Goal: Task Accomplishment & Management: Manage account settings

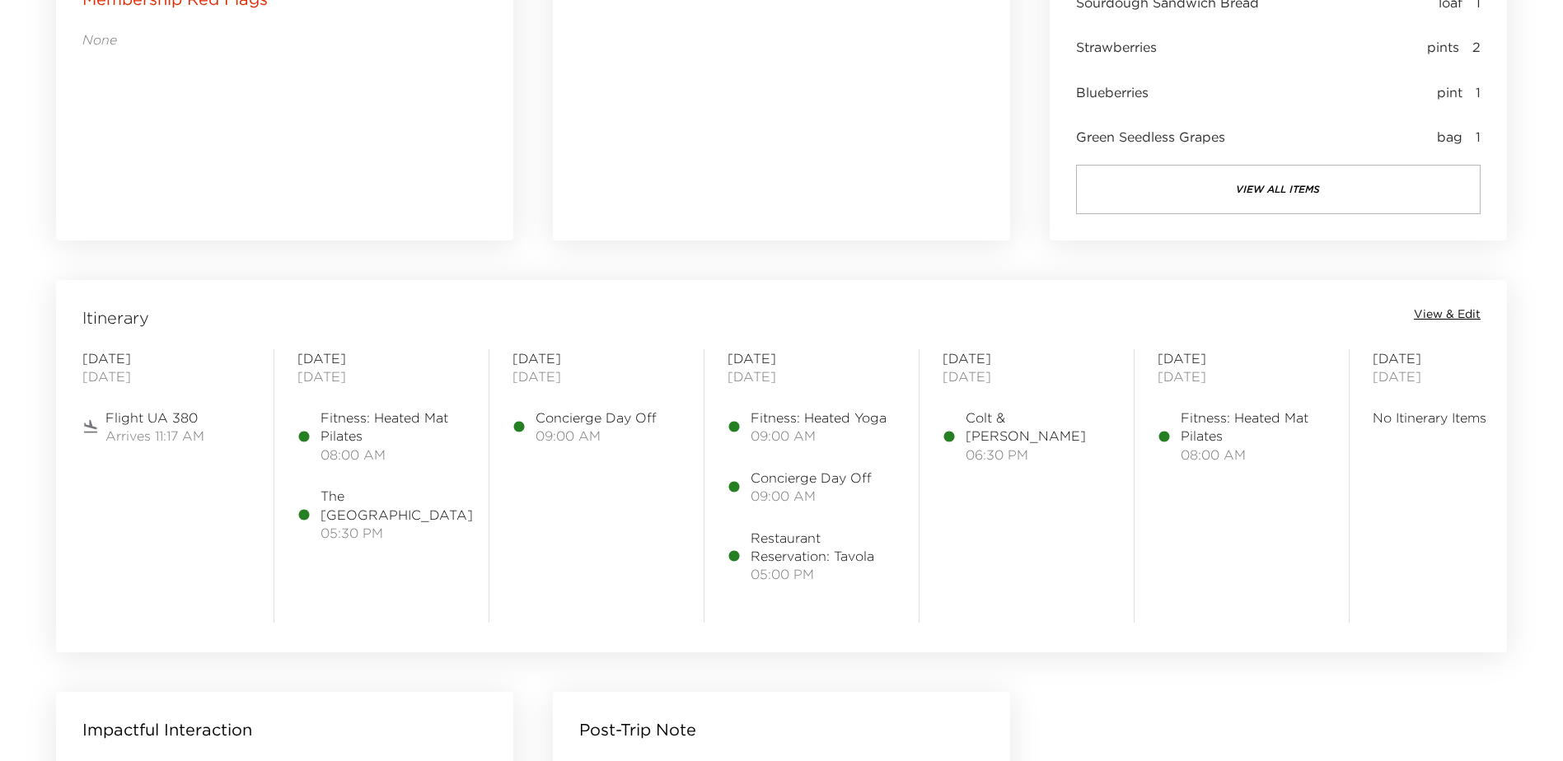
scroll to position [1153, 0]
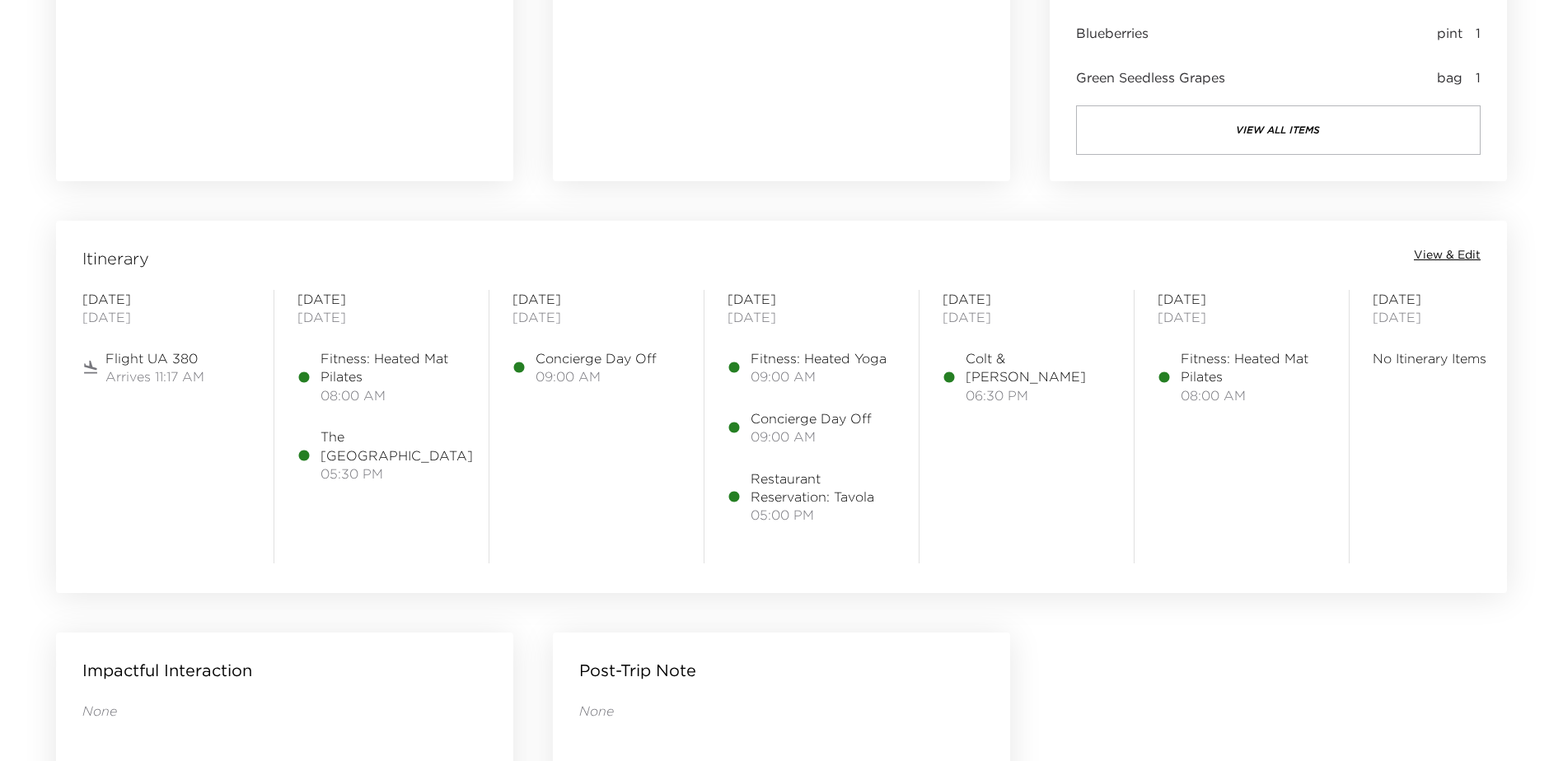
click at [1448, 255] on span "View & Edit" at bounding box center [1447, 255] width 67 height 16
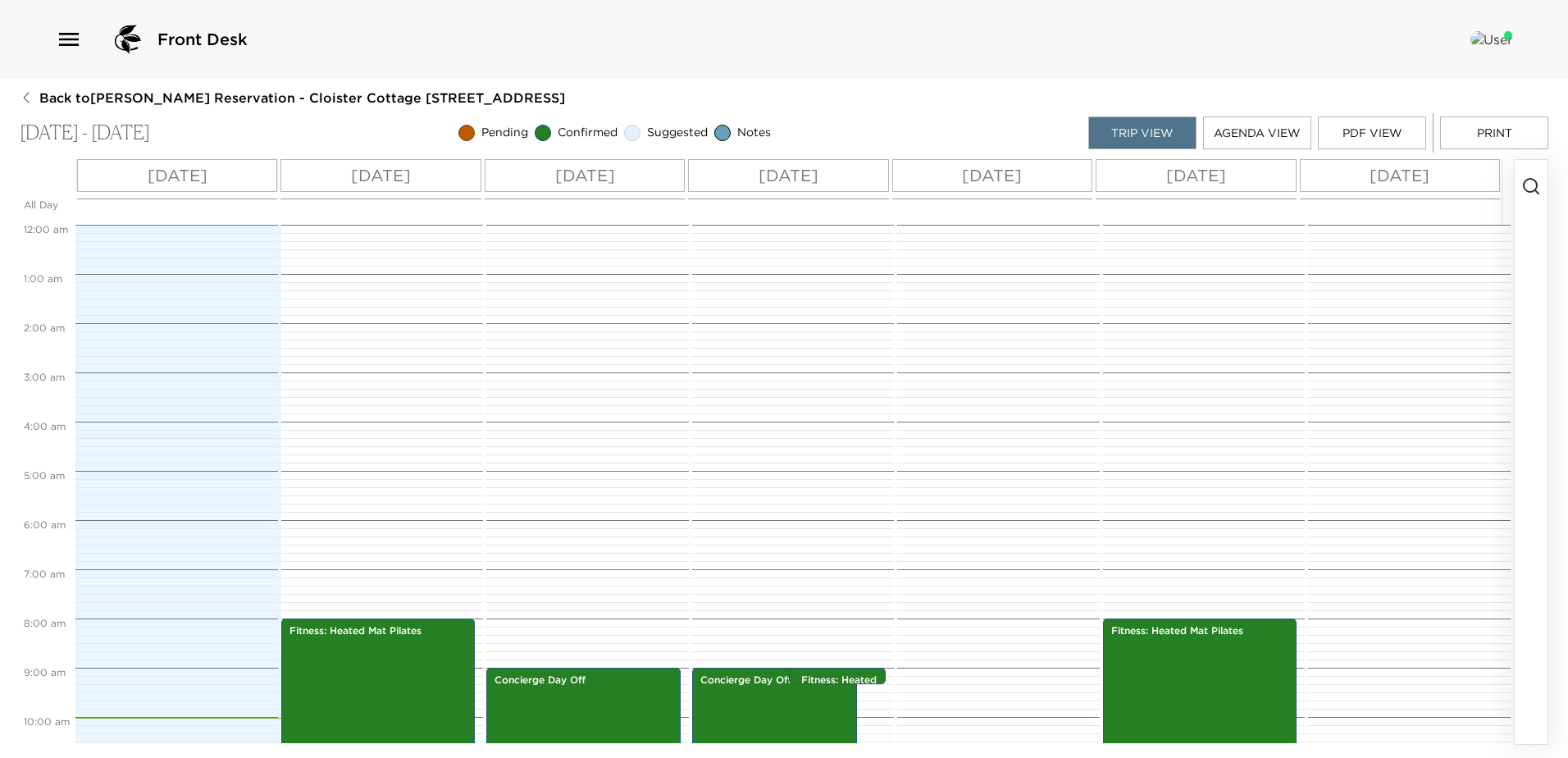
scroll to position [393, 0]
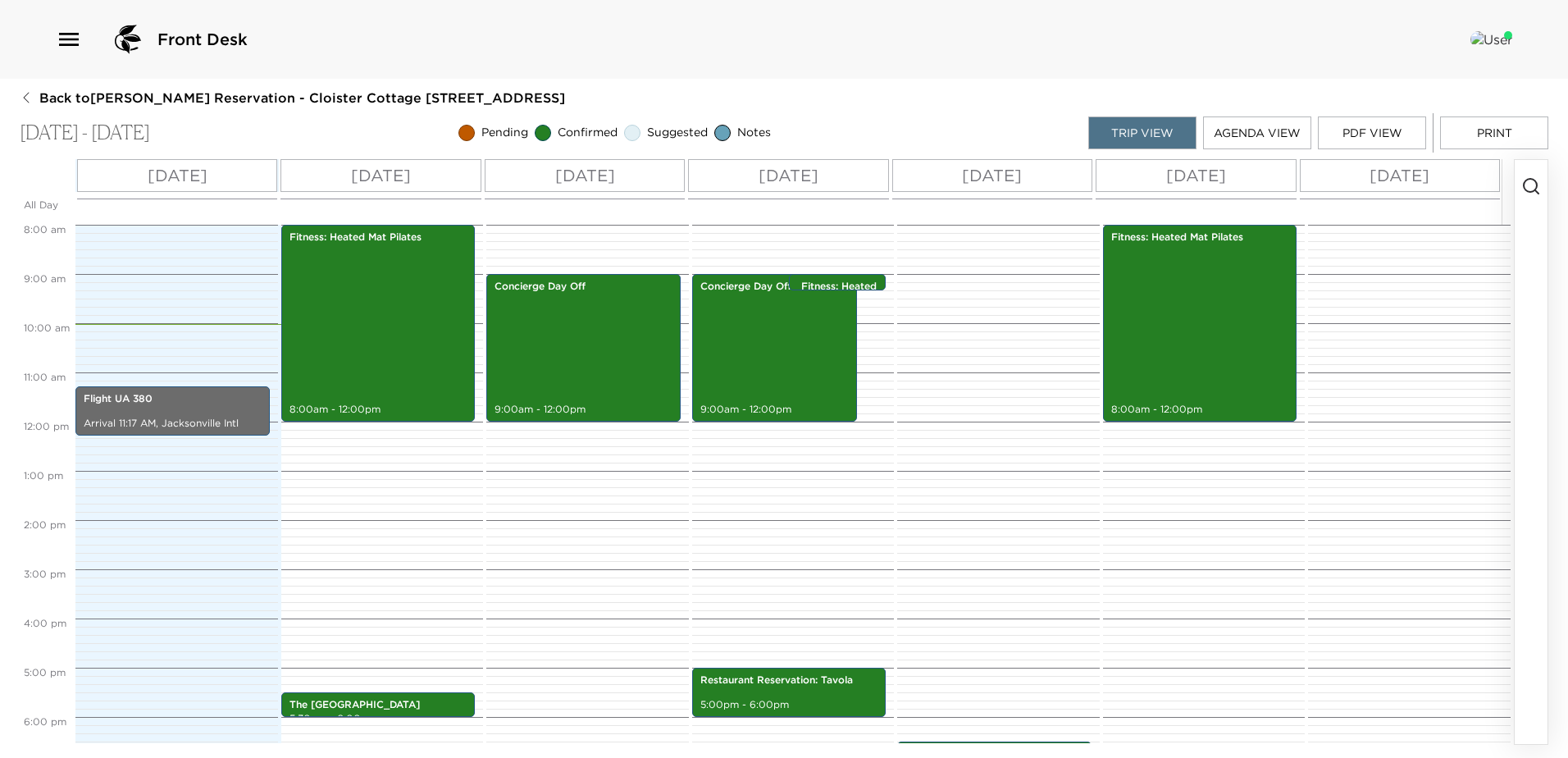
click at [977, 174] on p "Fri 09/05" at bounding box center [992, 175] width 60 height 25
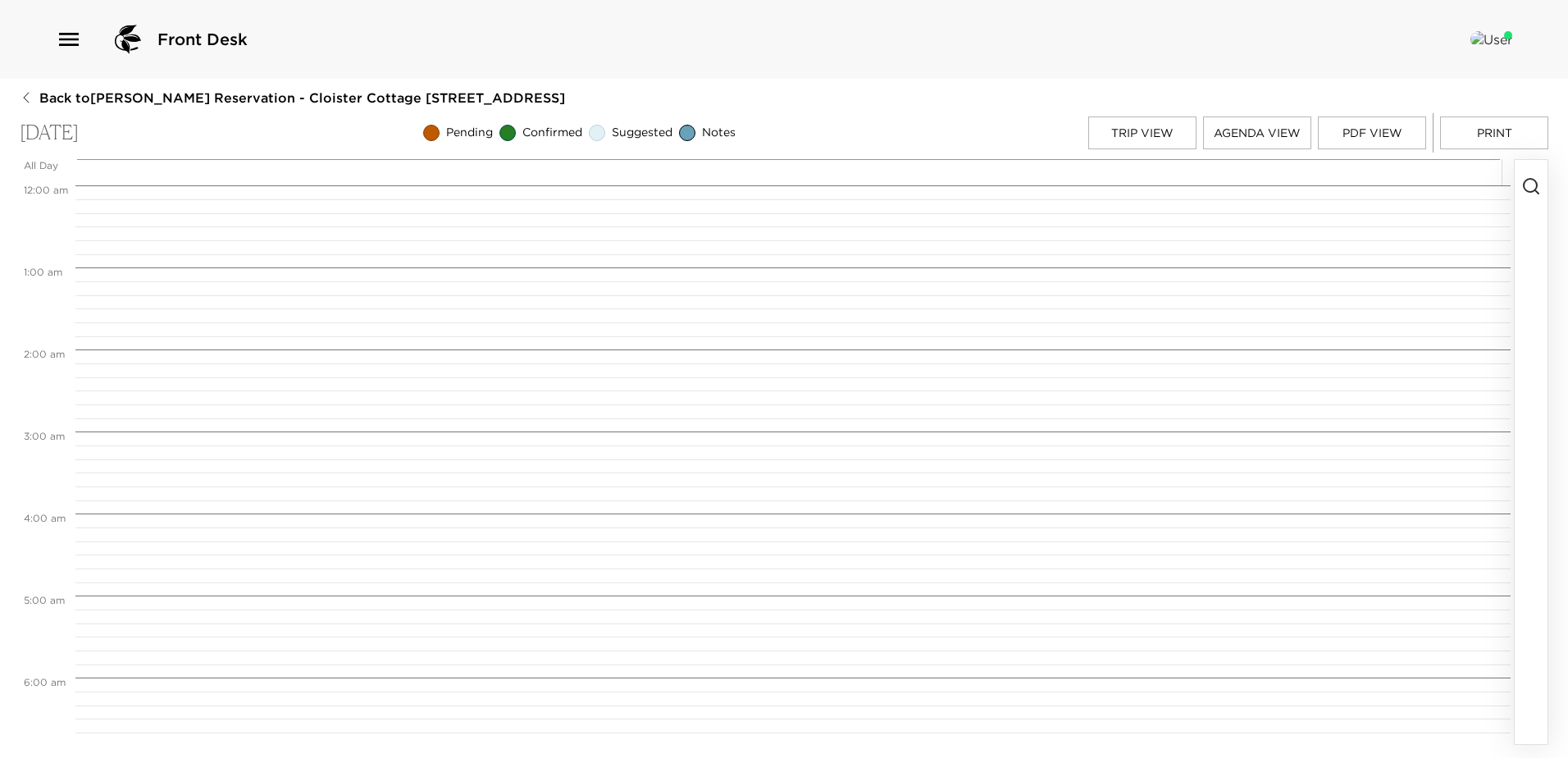
scroll to position [1411, 0]
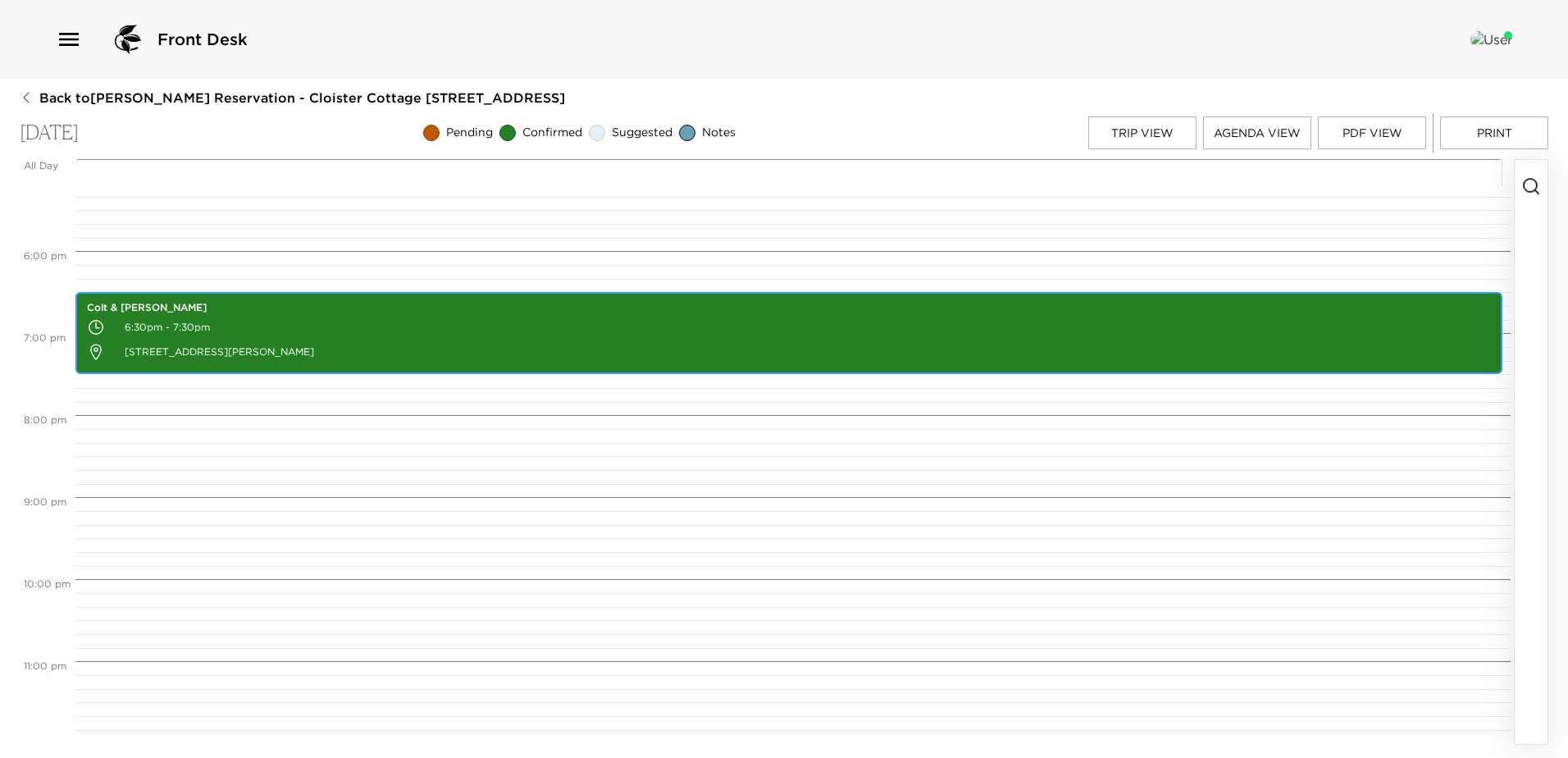
click at [762, 324] on p "6:30pm - 7:30pm" at bounding box center [788, 327] width 1404 height 25
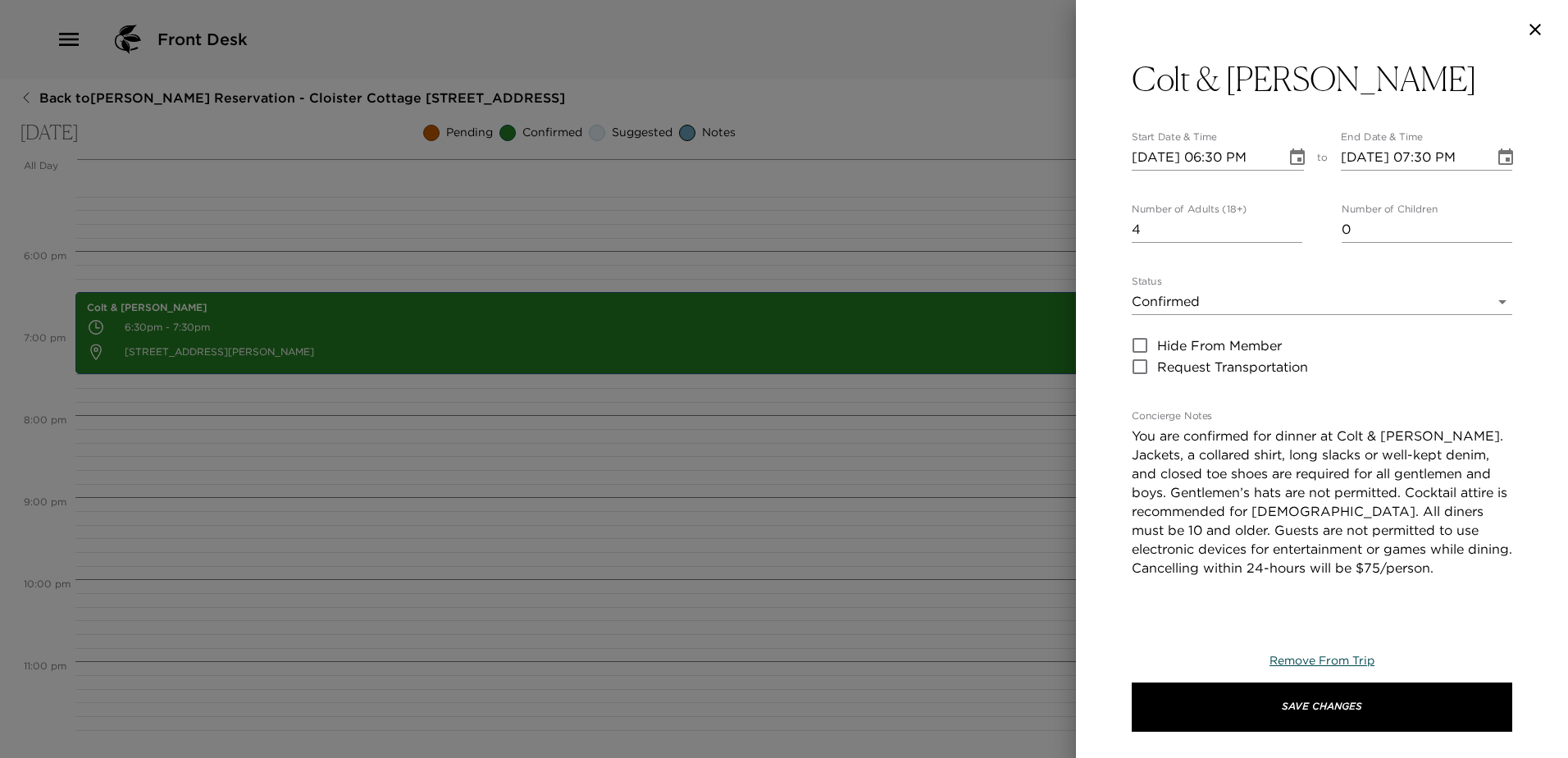
click at [1308, 661] on span "Remove From Trip" at bounding box center [1321, 660] width 105 height 15
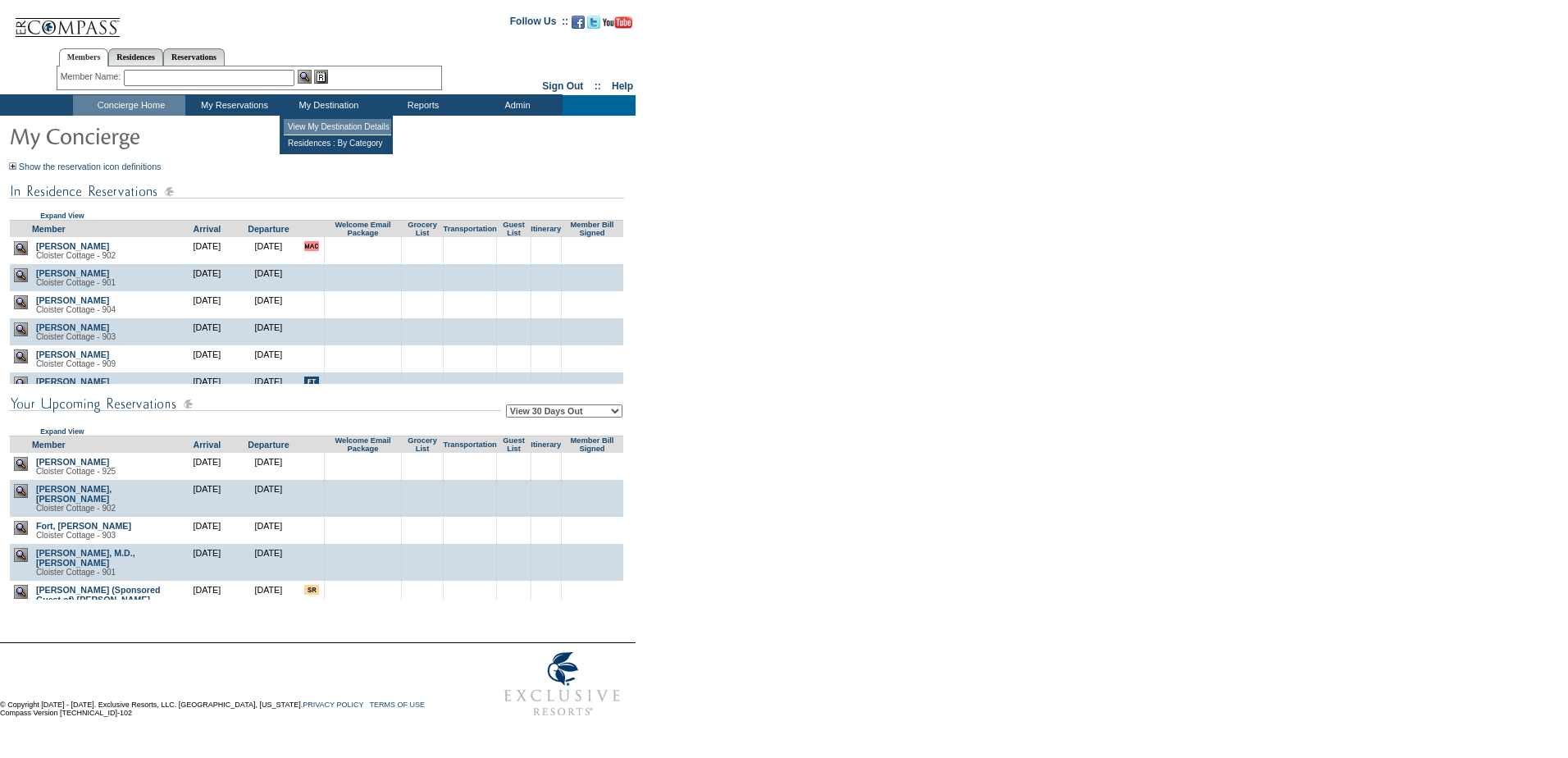
click at [320, 122] on td "View My Destination Details" at bounding box center [337, 126] width 108 height 16
